Goal: Task Accomplishment & Management: Manage account settings

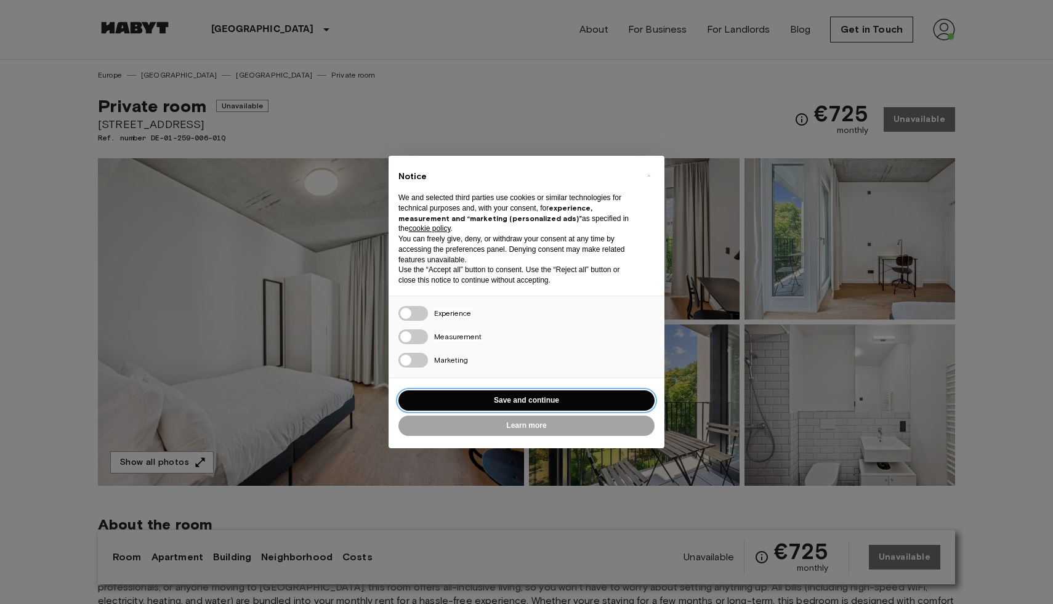
click at [555, 396] on button "Save and continue" at bounding box center [526, 400] width 256 height 20
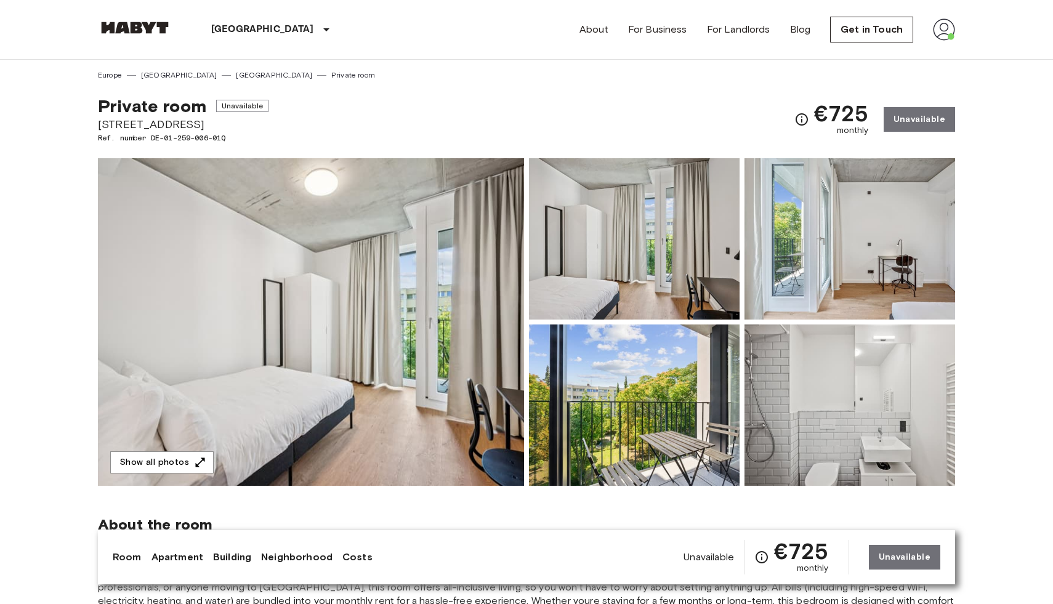
click at [943, 28] on img at bounding box center [944, 29] width 22 height 22
click at [945, 51] on li "Profile" at bounding box center [981, 52] width 123 height 22
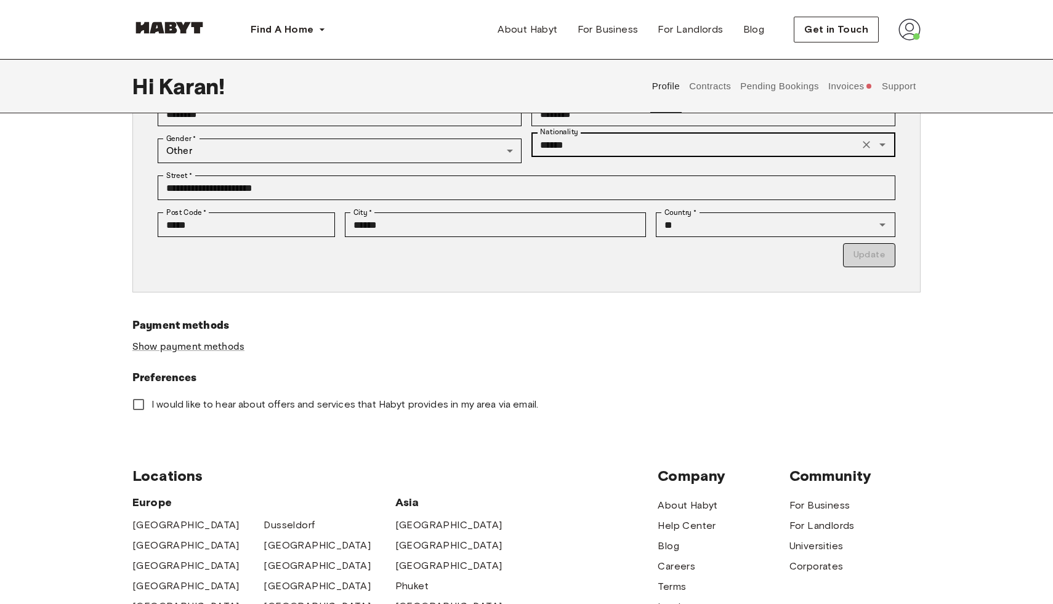
scroll to position [229, 0]
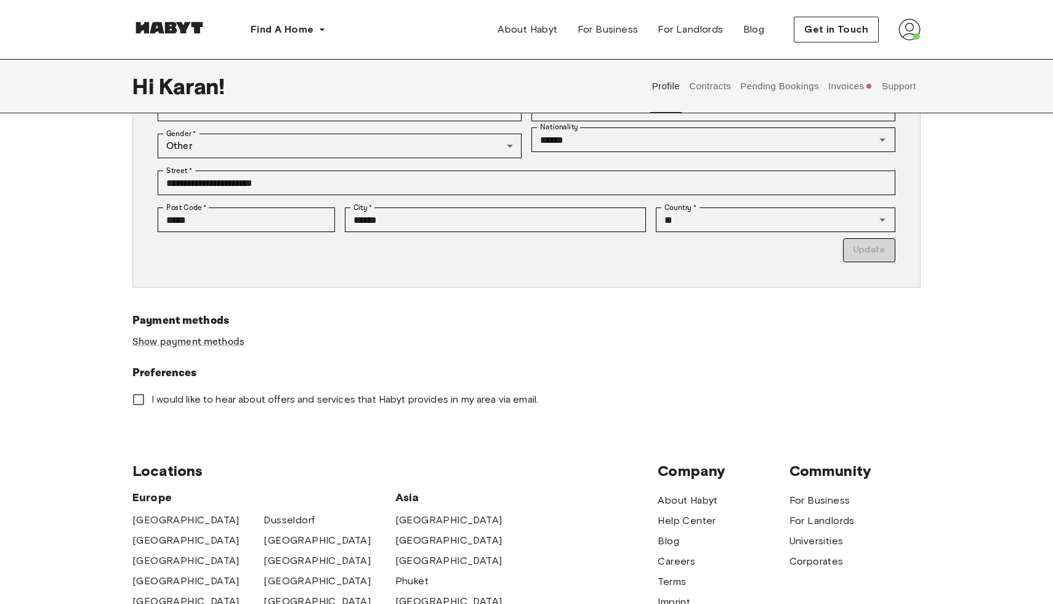
click at [830, 94] on button "Invoices" at bounding box center [849, 86] width 47 height 54
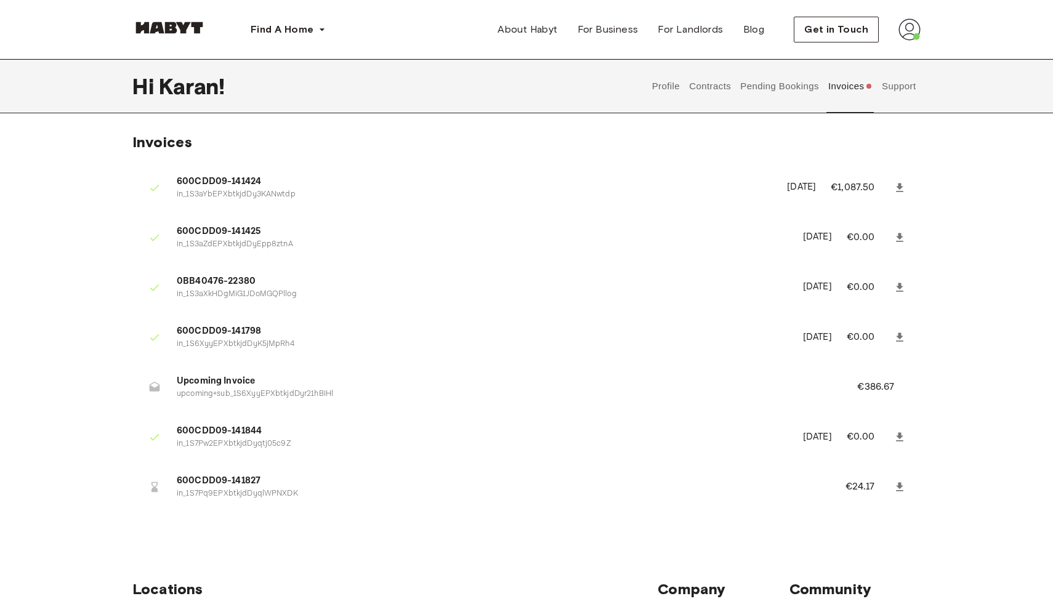
click at [711, 82] on button "Contracts" at bounding box center [710, 86] width 45 height 54
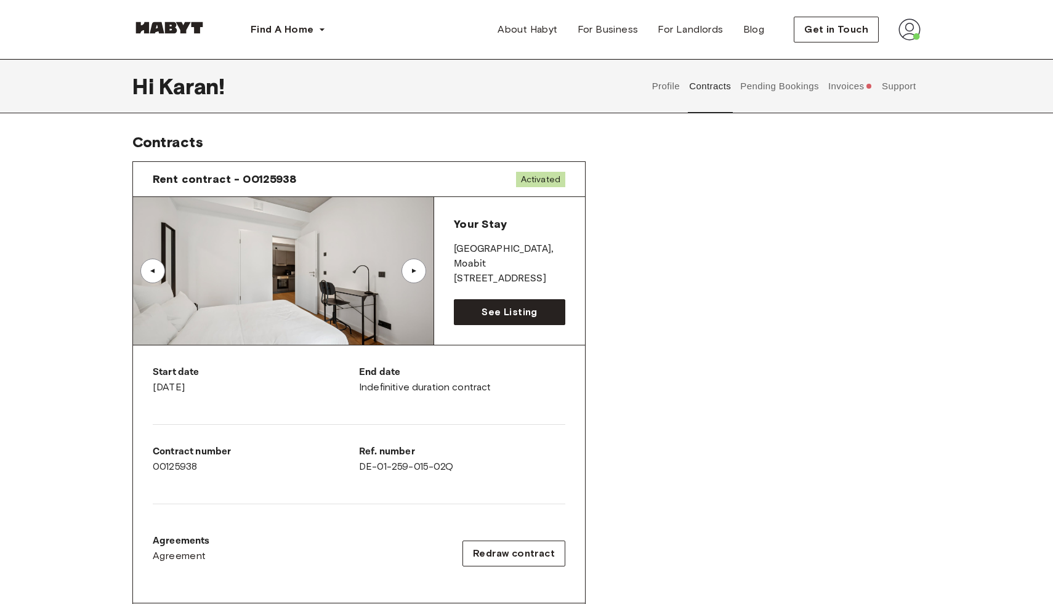
click at [241, 179] on span "Rent contract - 00125938" at bounding box center [225, 179] width 144 height 15
click at [608, 25] on span "For Business" at bounding box center [607, 29] width 61 height 15
click at [753, 350] on div "Rent contract - 00125938 Activated ▲ ▲ Your Stay [STREET_ADDRESS] See Listing S…" at bounding box center [526, 456] width 788 height 610
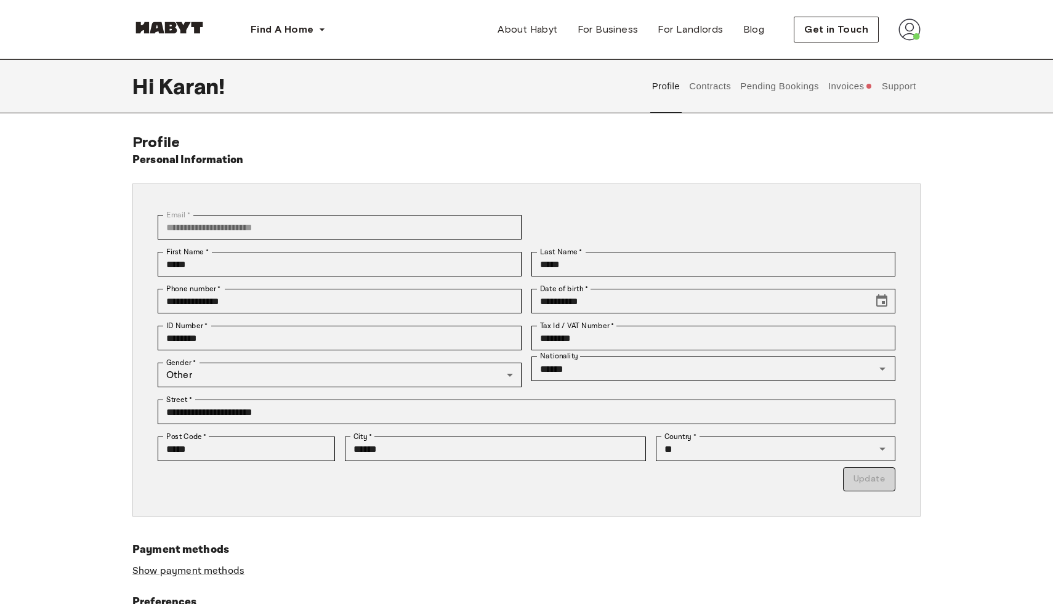
click at [709, 82] on button "Contracts" at bounding box center [710, 86] width 45 height 54
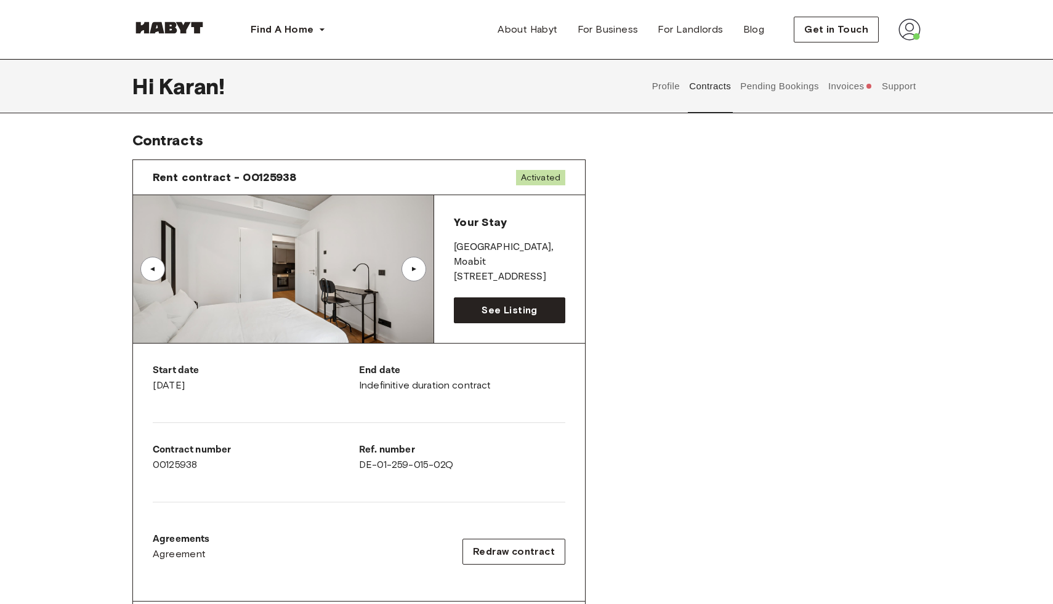
scroll to position [1, 0]
click at [518, 313] on span "See Listing" at bounding box center [508, 311] width 55 height 15
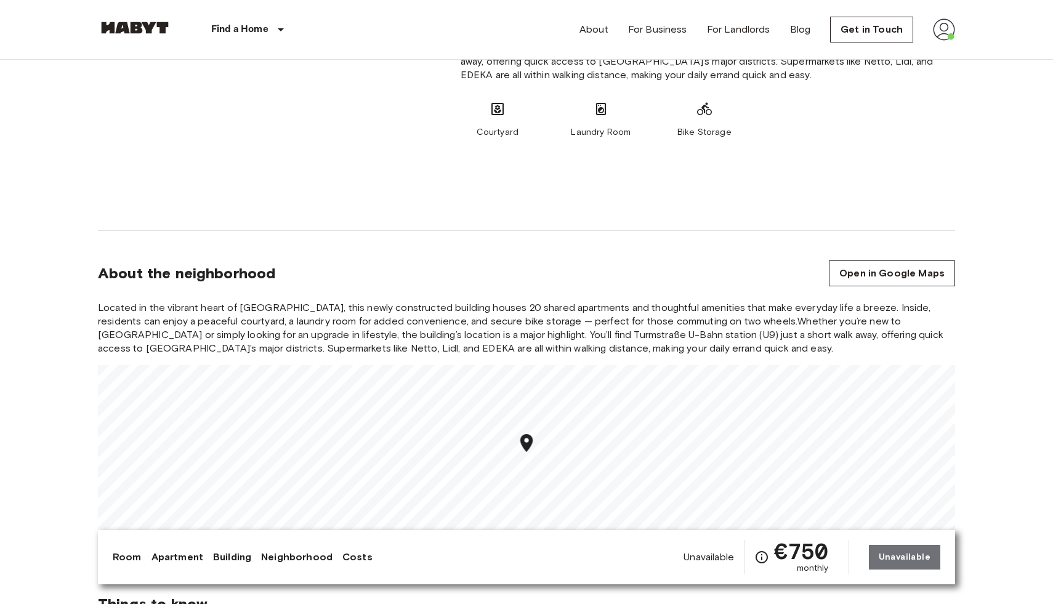
scroll to position [1264, 0]
